Goal: Information Seeking & Learning: Find specific fact

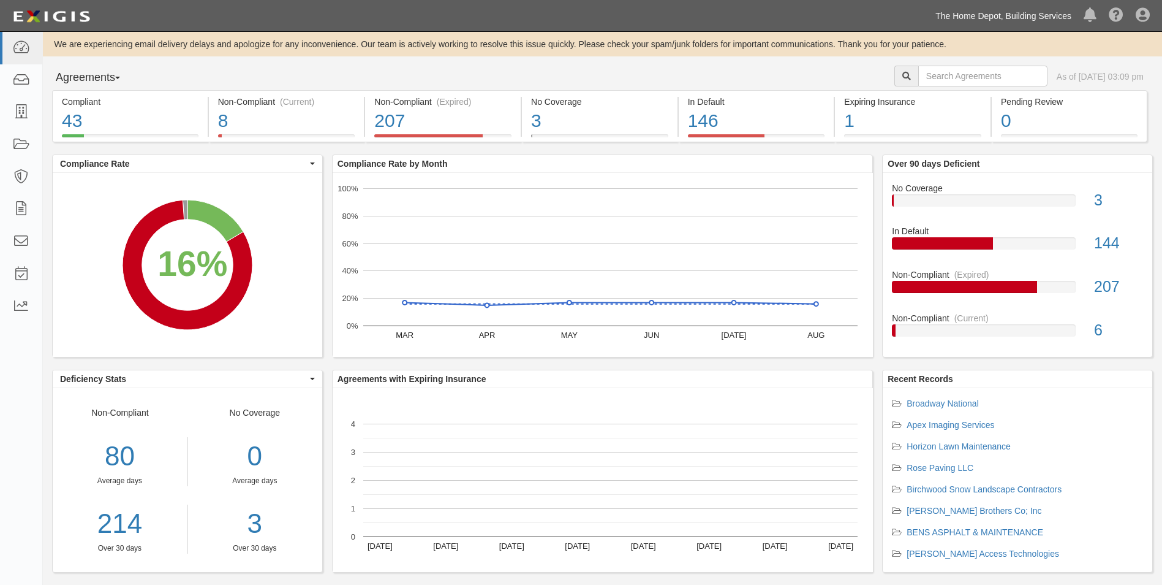
click at [983, 20] on link "The Home Depot, Building Services" at bounding box center [1003, 16] width 148 height 25
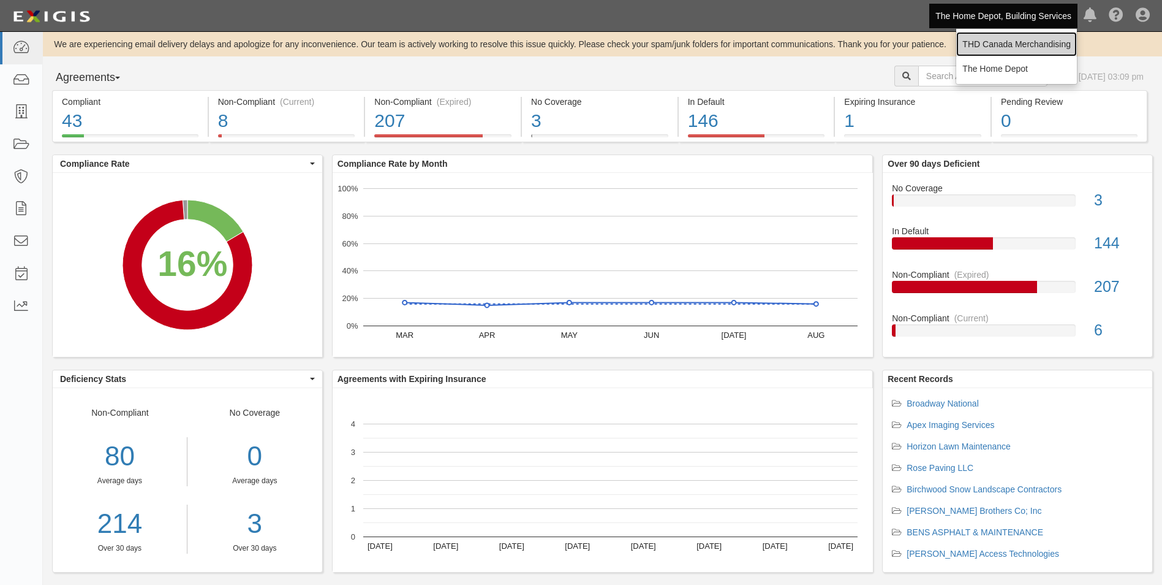
click at [993, 41] on link "THD Canada Merchandising" at bounding box center [1016, 44] width 121 height 25
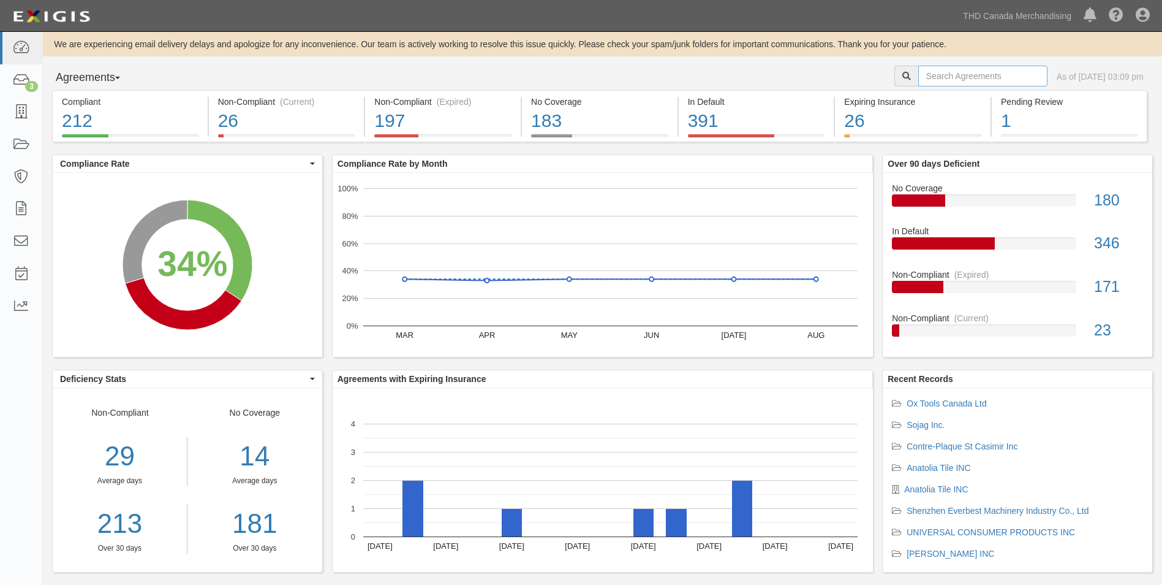
click at [923, 70] on input "text" at bounding box center [982, 76] width 129 height 21
type input "Kubota"
click at [52, 134] on link "Compliant 212 34% (212 out of 618 agreements)" at bounding box center [130, 139] width 156 height 10
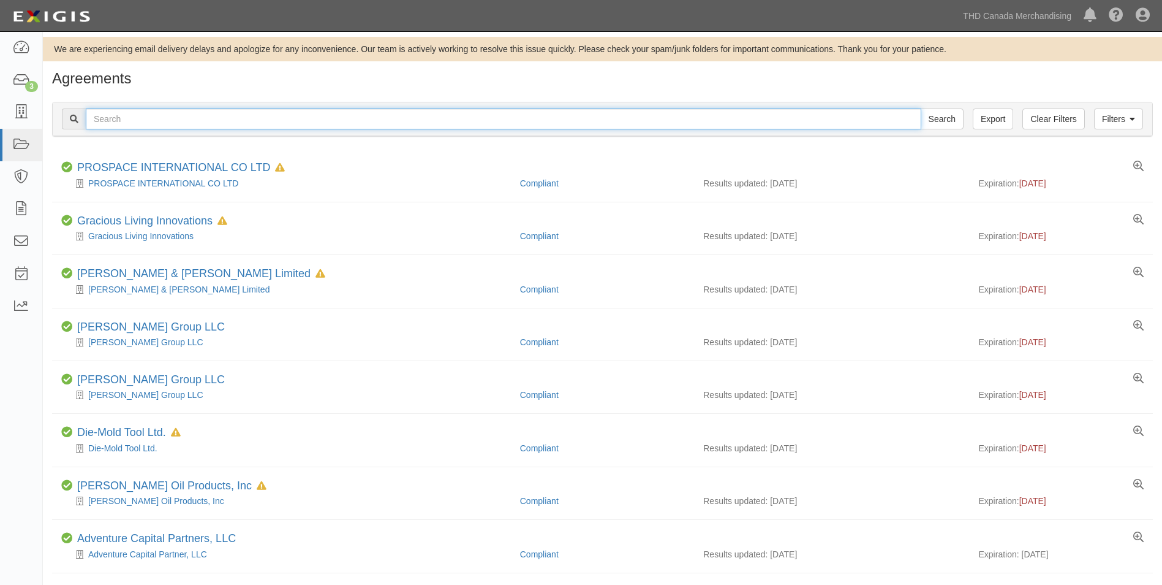
click at [456, 122] on input "text" at bounding box center [504, 118] width 836 height 21
type input "kubota"
click at [921, 108] on input "Search" at bounding box center [942, 118] width 43 height 21
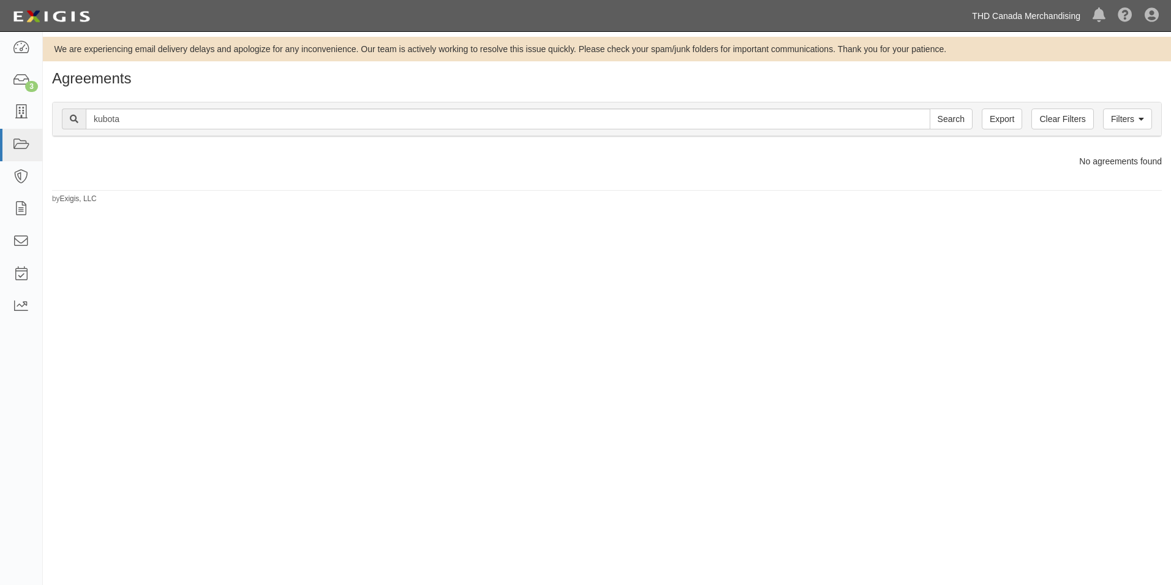
click at [999, 20] on link "THD Canada Merchandising" at bounding box center [1026, 16] width 121 height 25
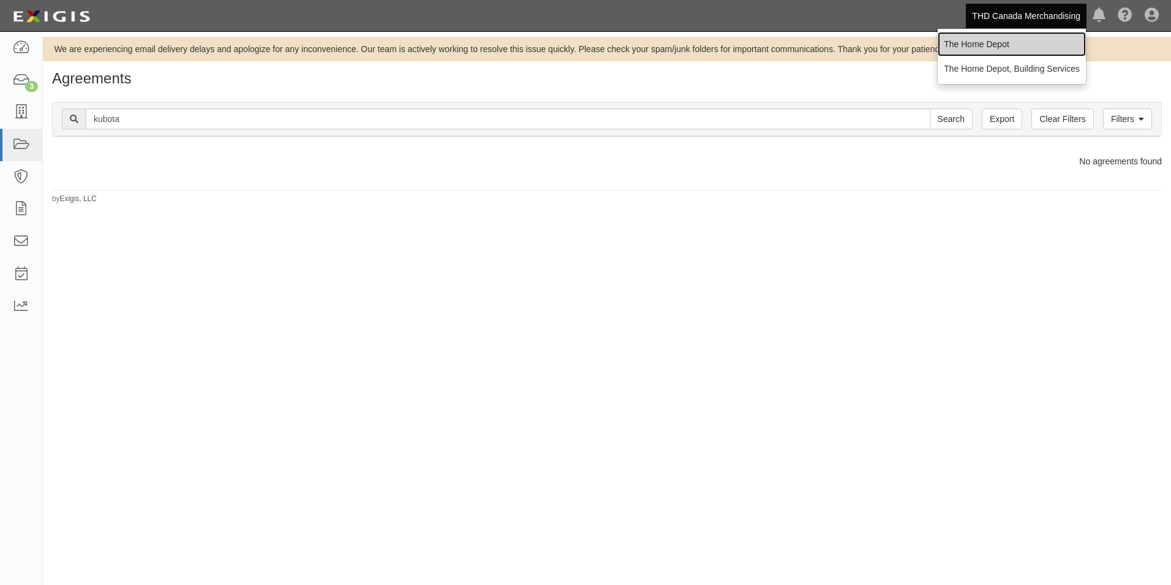
click at [998, 39] on link "The Home Depot" at bounding box center [1012, 44] width 148 height 25
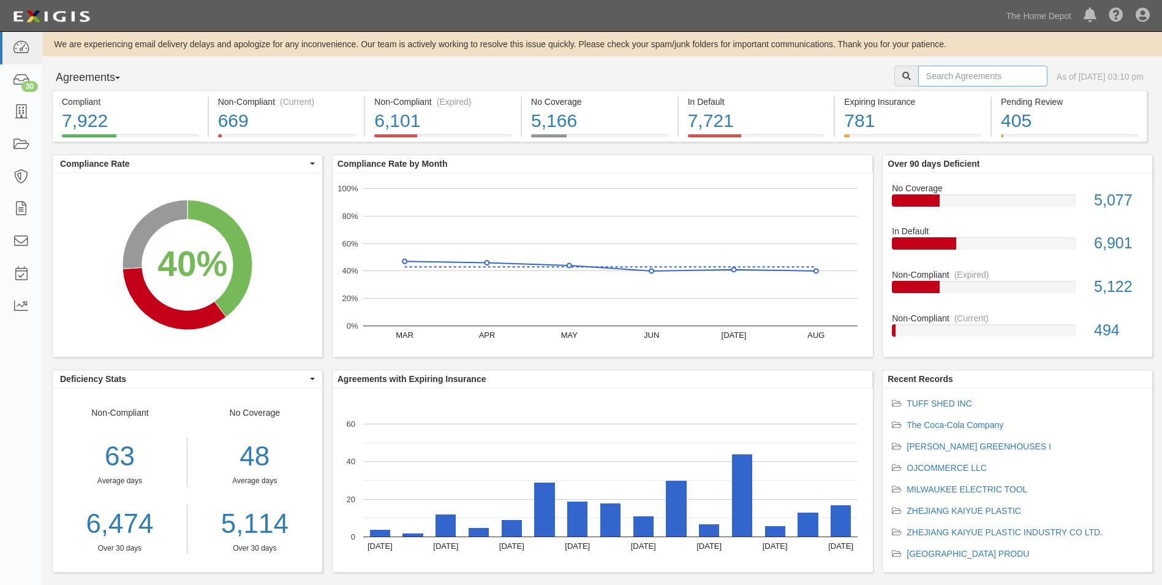
click at [931, 79] on input "text" at bounding box center [982, 76] width 129 height 21
type input "kubota"
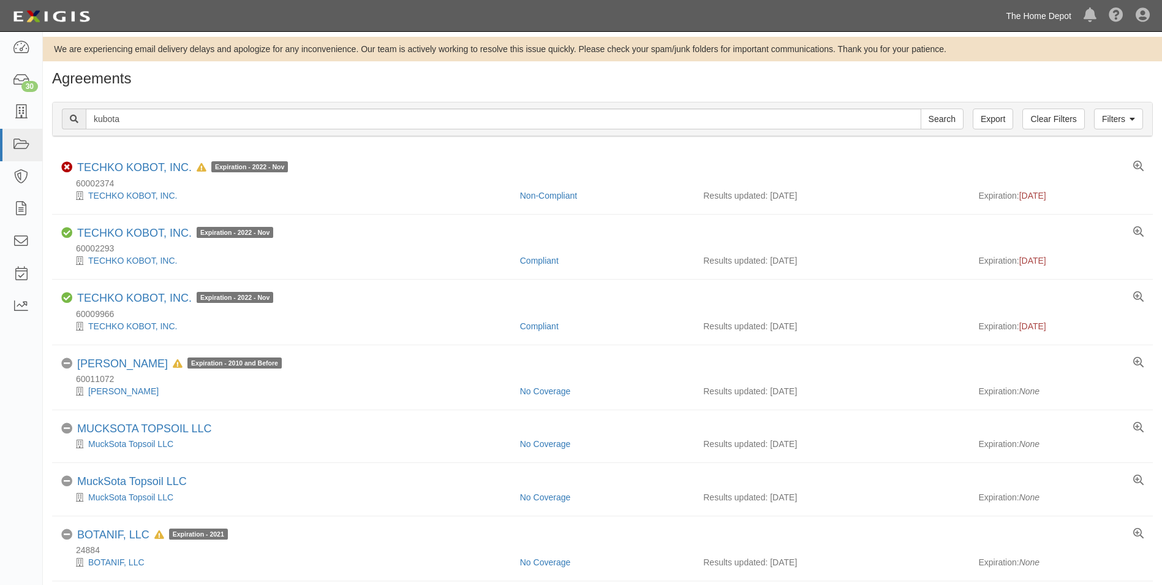
click at [1010, 16] on link "The Home Depot" at bounding box center [1039, 16] width 78 height 25
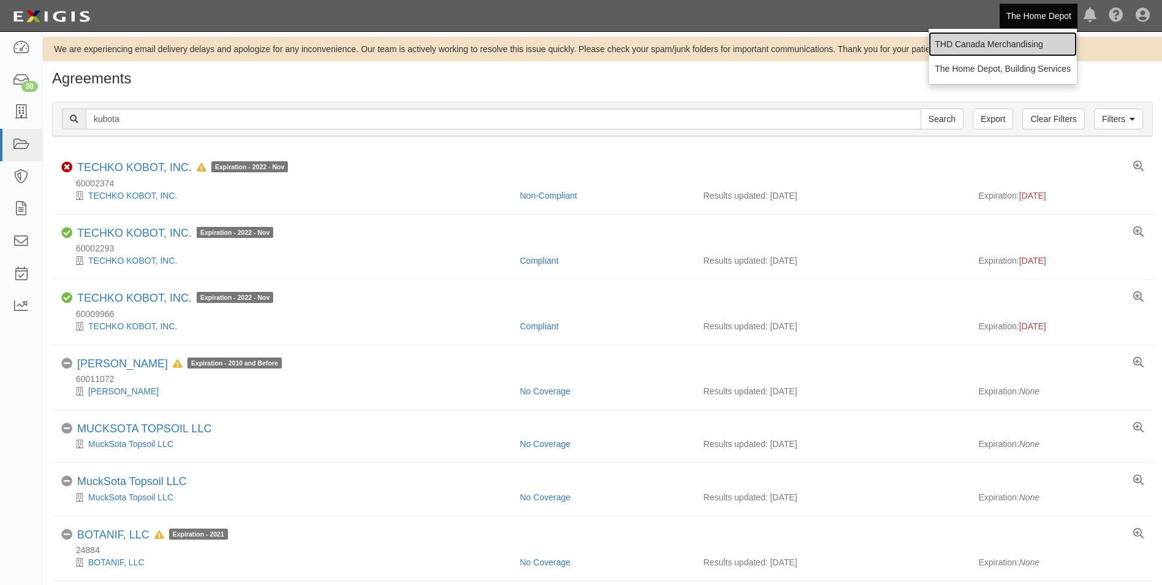
click at [1001, 44] on link "THD Canada Merchandising" at bounding box center [1003, 44] width 148 height 25
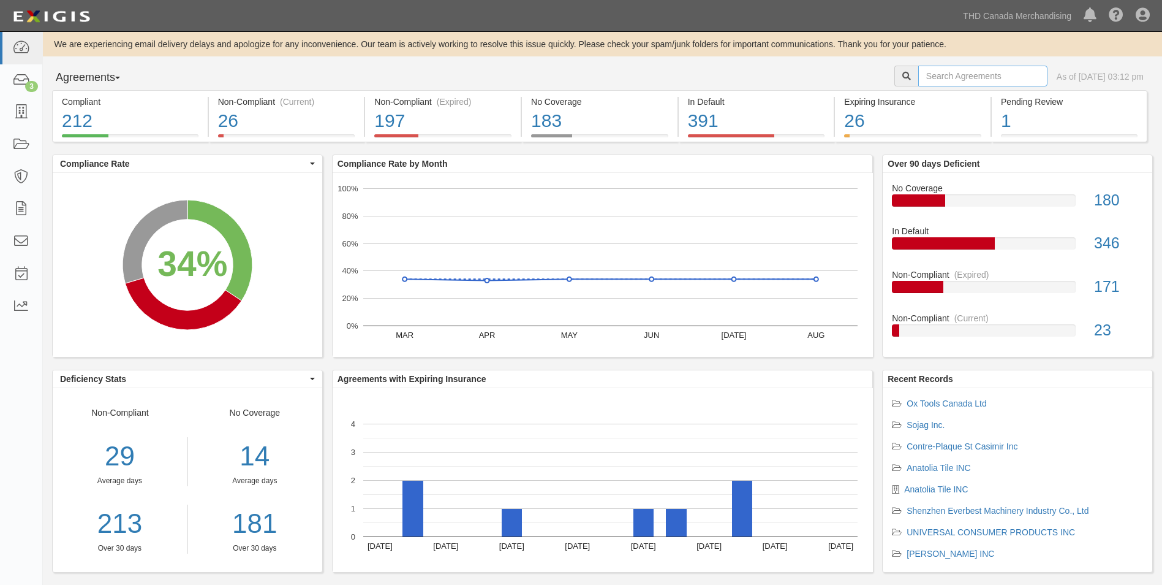
click at [994, 75] on input "text" at bounding box center [982, 76] width 129 height 21
type input "manitou"
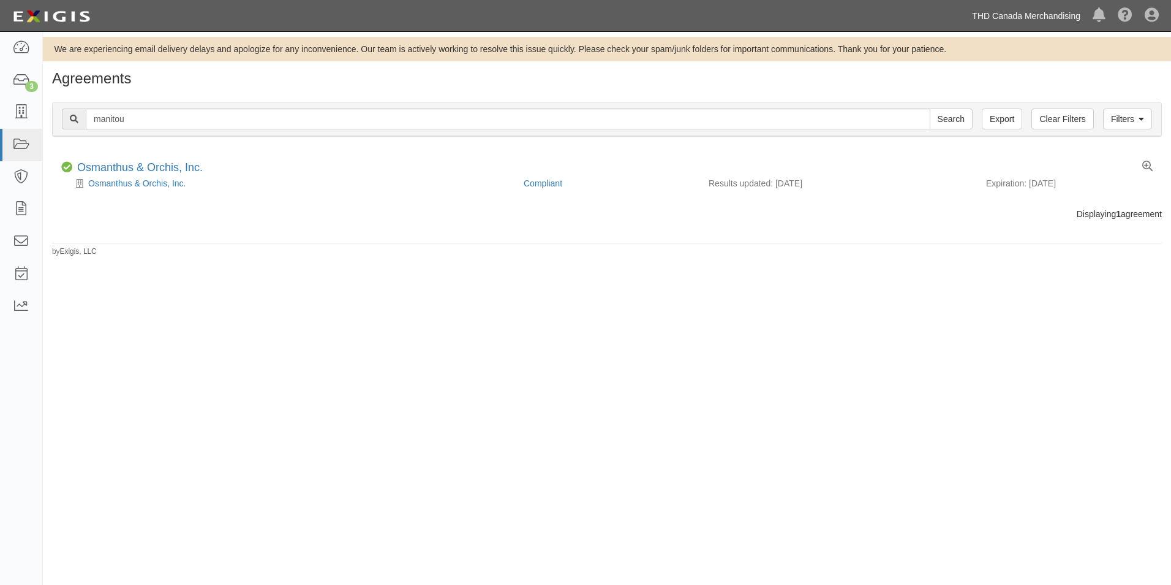
click at [1018, 18] on link "THD Canada Merchandising" at bounding box center [1026, 16] width 121 height 25
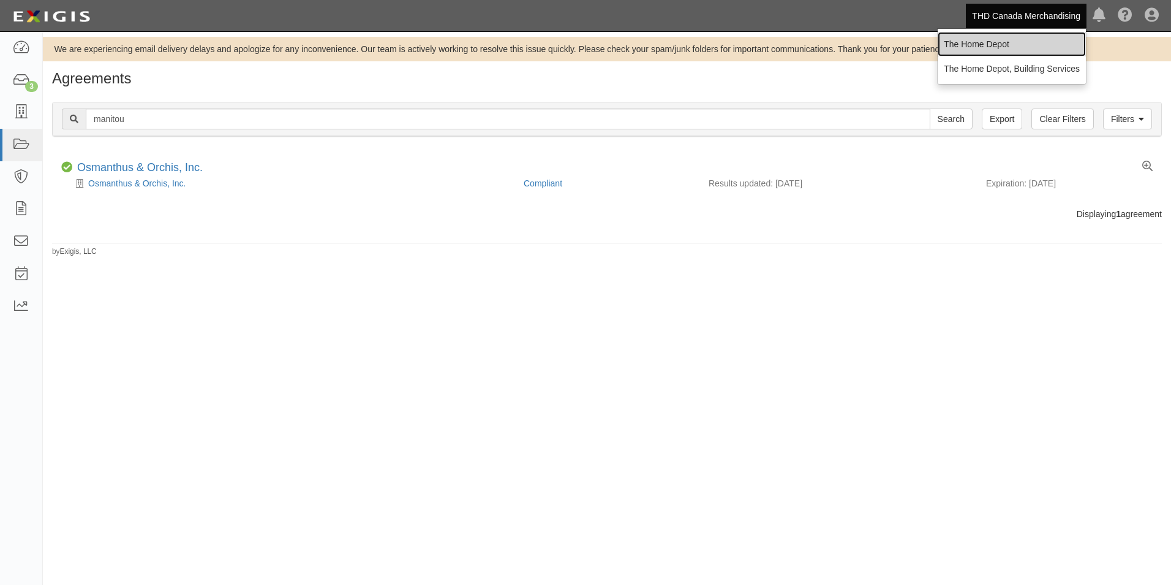
click at [1002, 39] on link "The Home Depot" at bounding box center [1012, 44] width 148 height 25
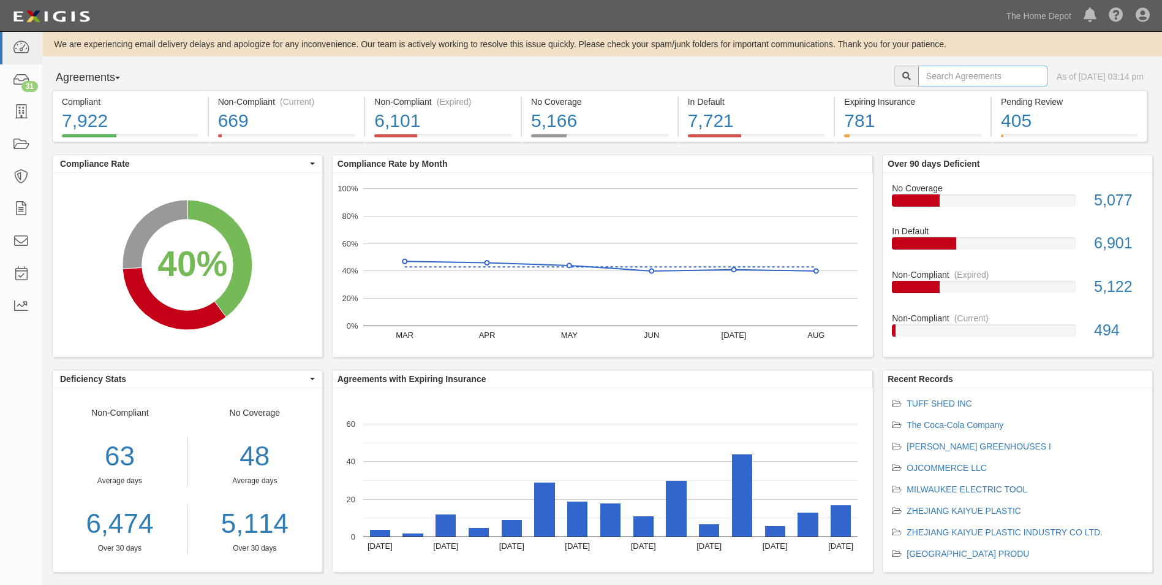
click at [931, 78] on input "text" at bounding box center [982, 76] width 129 height 21
type input "Manitou"
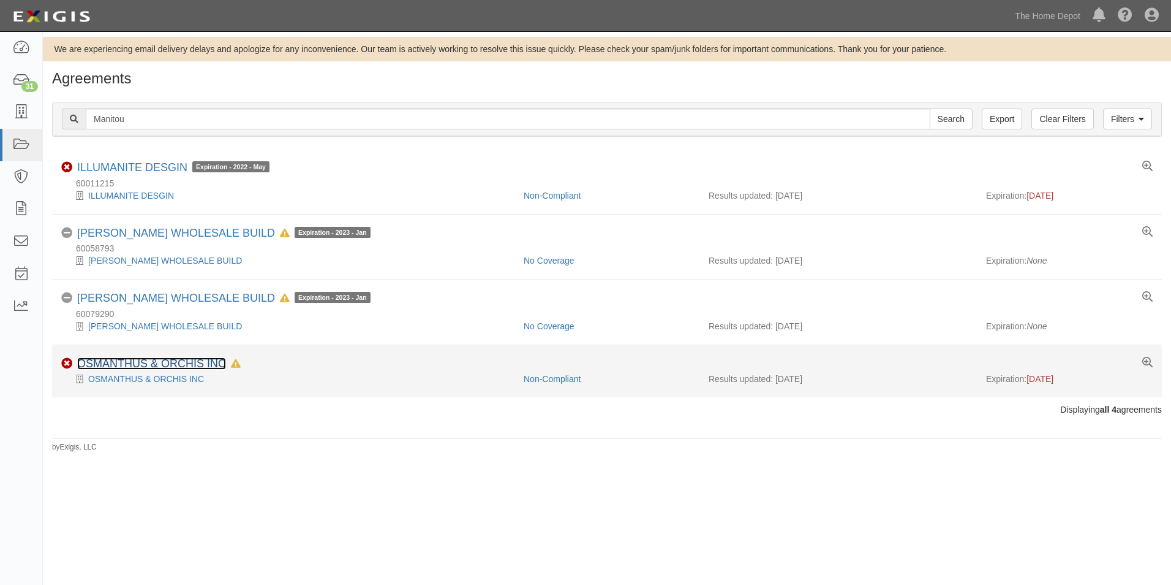
click at [165, 361] on link "OSMANTHUS & ORCHIS INC" at bounding box center [151, 363] width 149 height 12
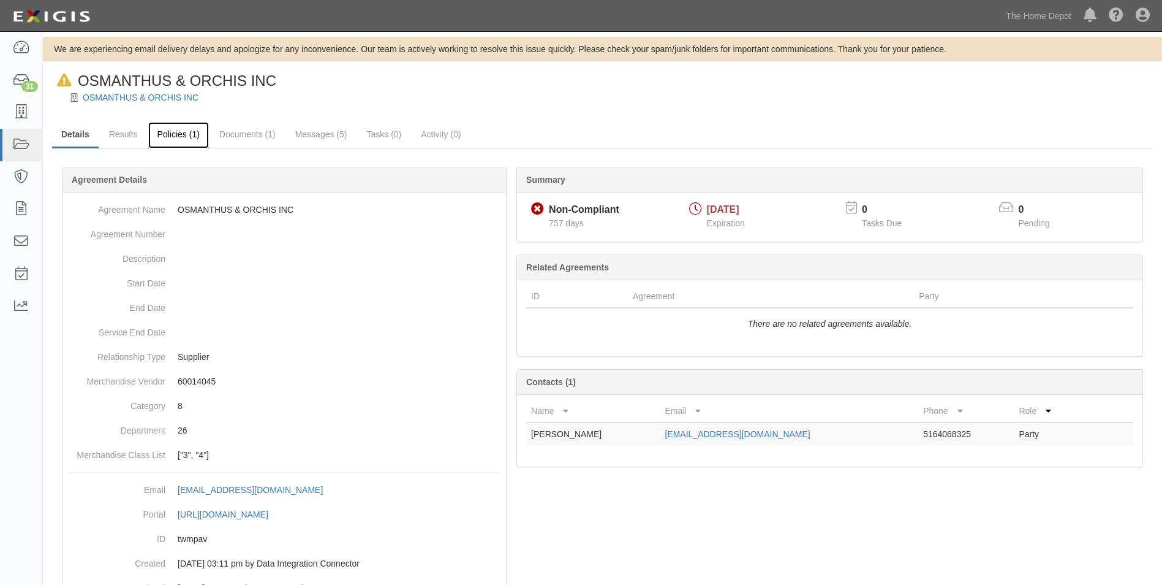
click at [181, 140] on link "Policies (1)" at bounding box center [178, 135] width 61 height 26
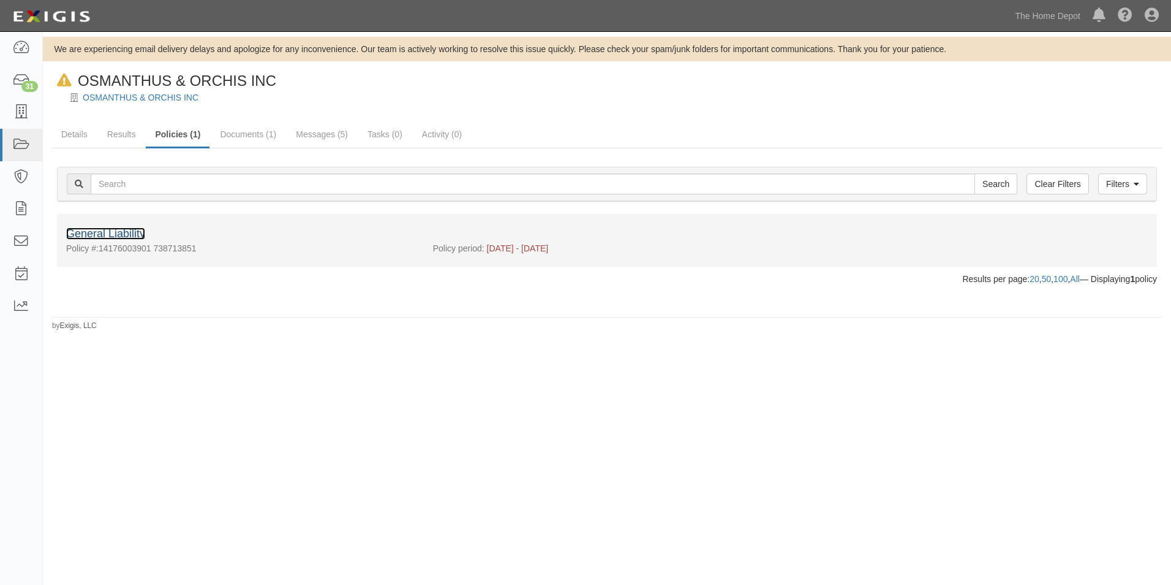
click at [124, 233] on link "General Liability" at bounding box center [105, 233] width 79 height 12
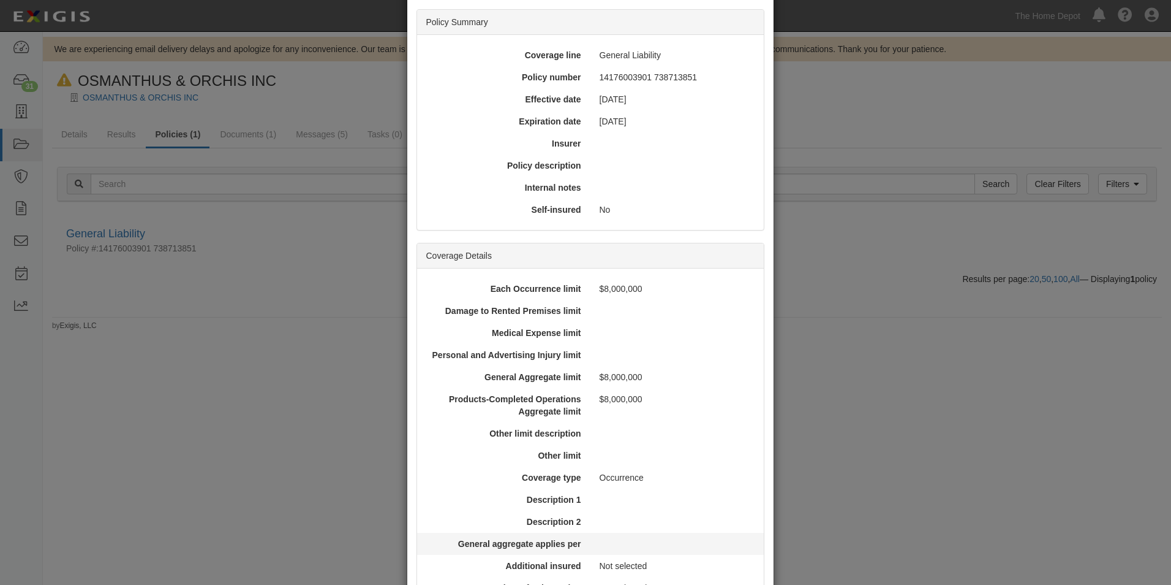
scroll to position [251, 0]
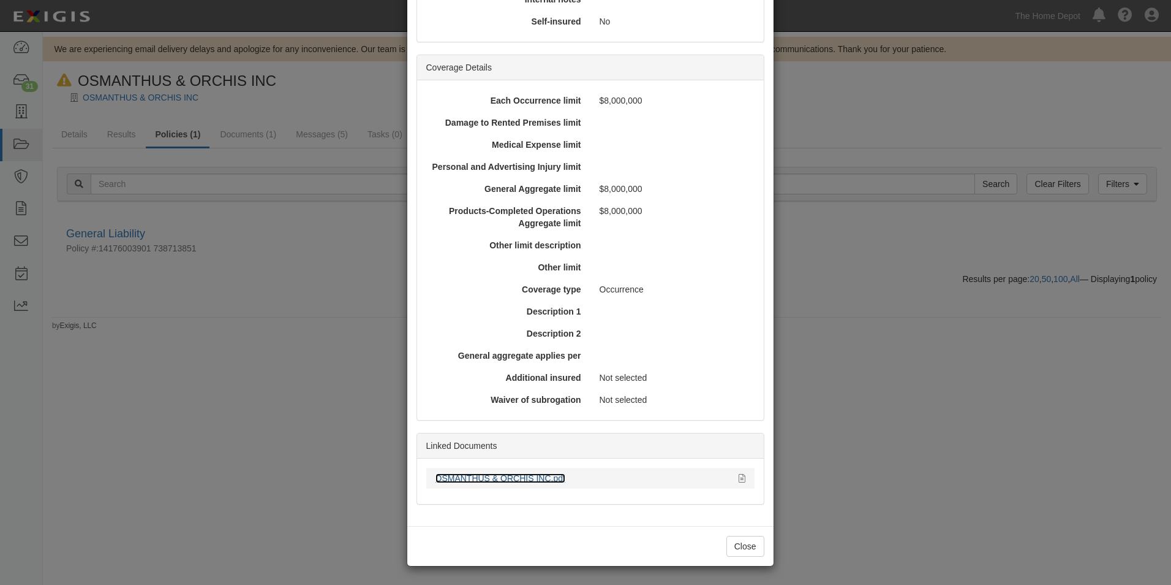
click at [477, 474] on link "OSMANTHUS & ORCHIS INC.pdf" at bounding box center [501, 478] width 130 height 10
click at [738, 554] on button "Close" at bounding box center [746, 545] width 38 height 21
